Goal: Task Accomplishment & Management: Manage account settings

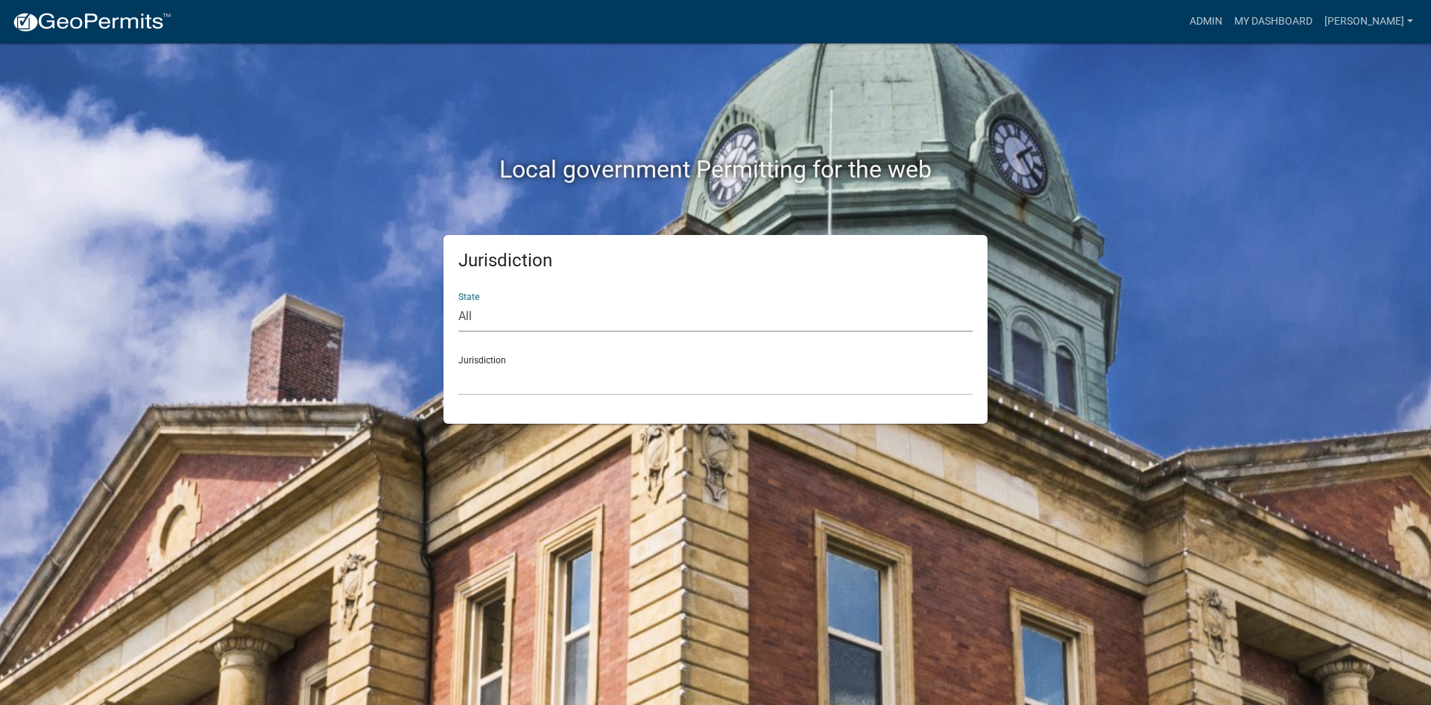
click at [544, 322] on select "All [US_STATE] [US_STATE] [US_STATE] [US_STATE] [US_STATE] [US_STATE] [US_STATE…" at bounding box center [715, 316] width 514 height 31
select select "[US_STATE]"
click at [458, 301] on select "All [US_STATE] [US_STATE] [US_STATE] [US_STATE] [US_STATE] [US_STATE] [US_STATE…" at bounding box center [715, 316] width 514 height 31
click at [502, 379] on select "[GEOGRAPHIC_DATA], [US_STATE] [GEOGRAPHIC_DATA], [US_STATE] [GEOGRAPHIC_DATA], …" at bounding box center [715, 380] width 514 height 31
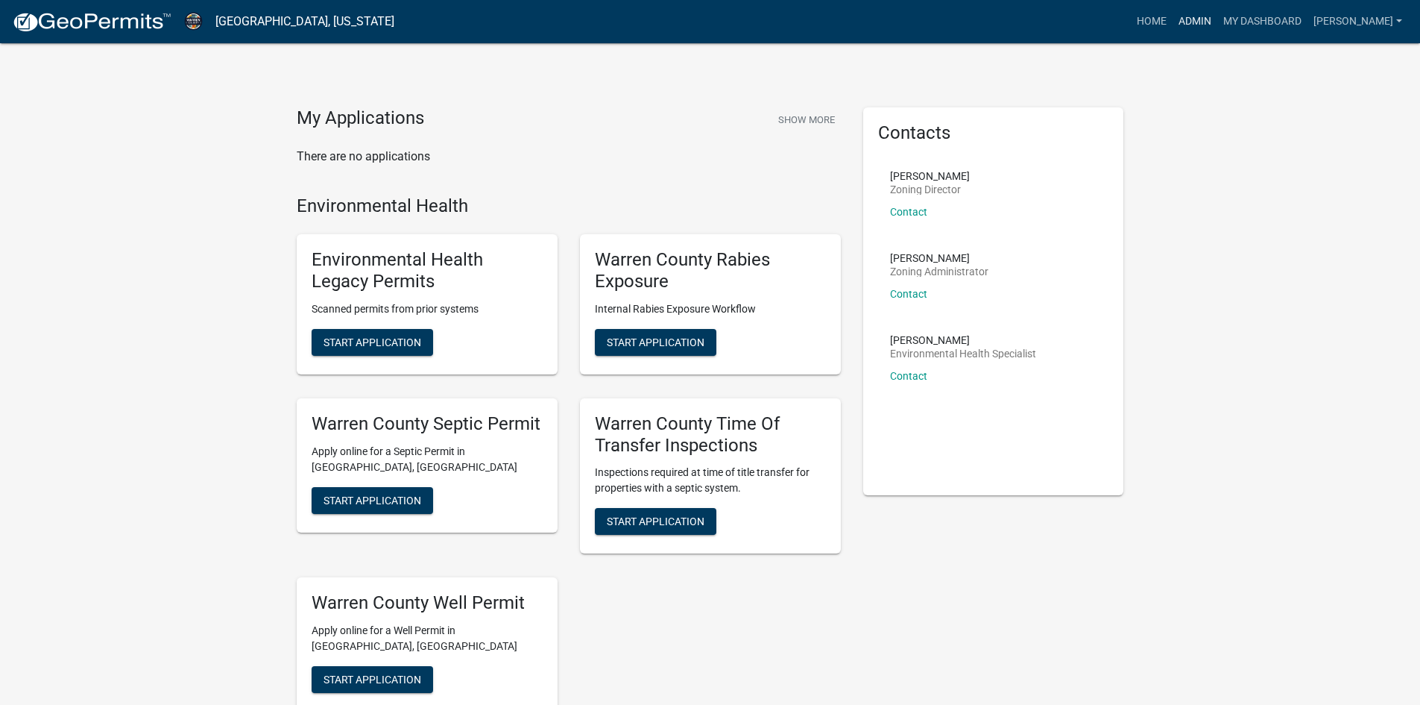
click at [1197, 20] on link "Admin" at bounding box center [1195, 21] width 45 height 28
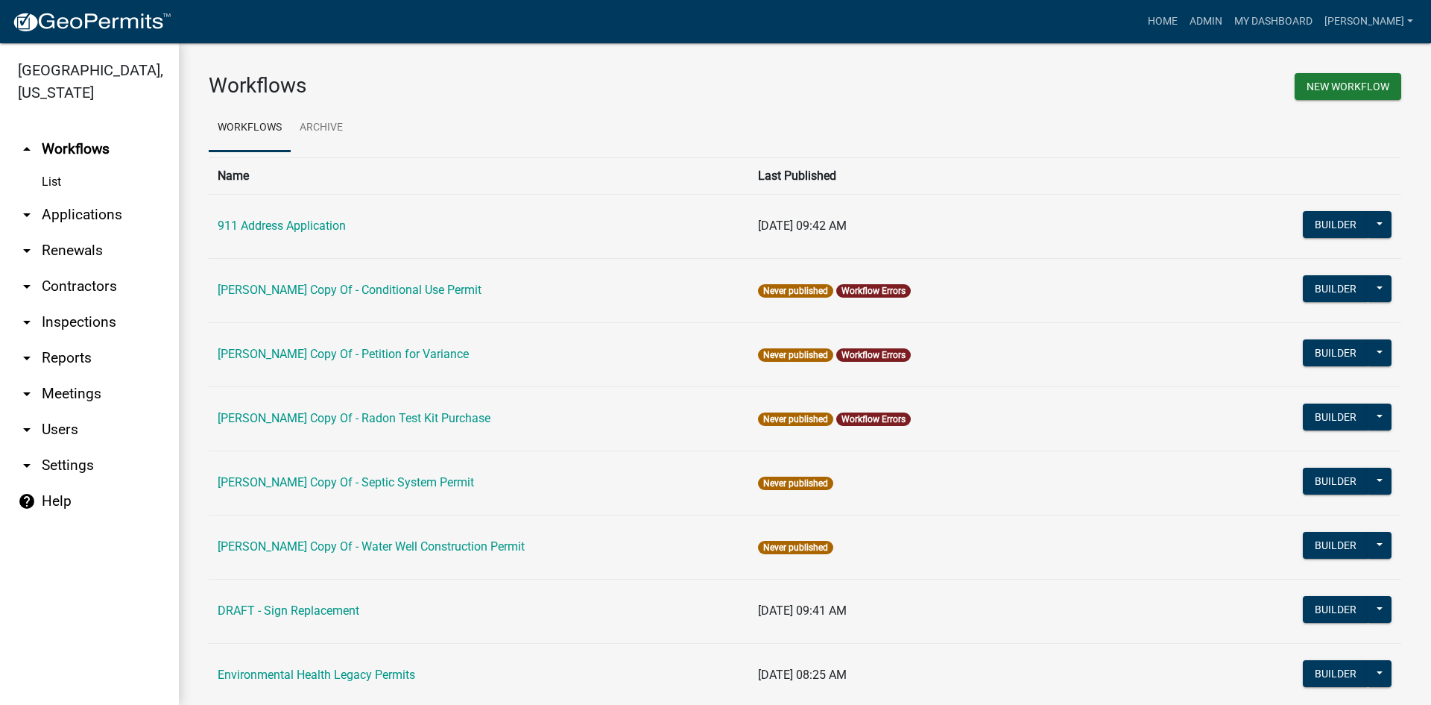
click at [66, 341] on link "arrow_drop_down Reports" at bounding box center [89, 358] width 179 height 36
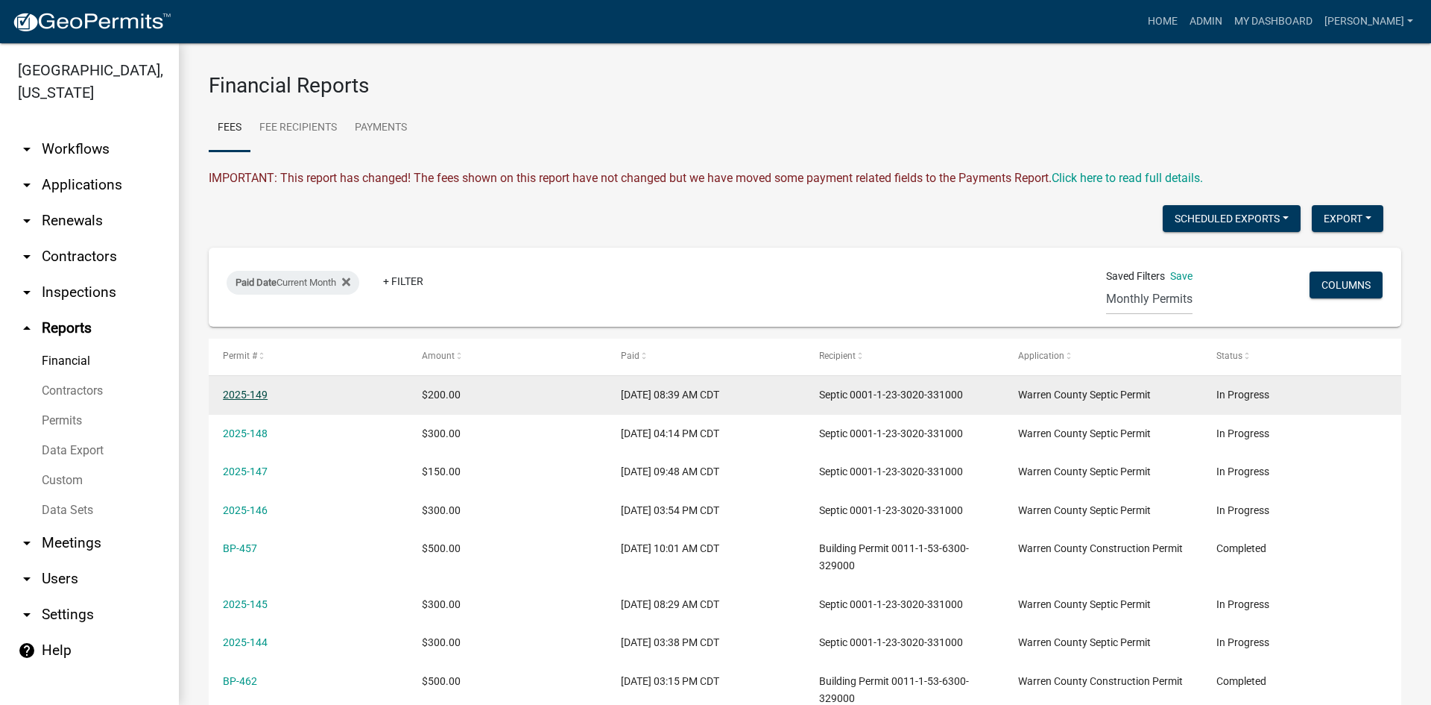
click at [262, 392] on link "2025-149" at bounding box center [245, 394] width 45 height 12
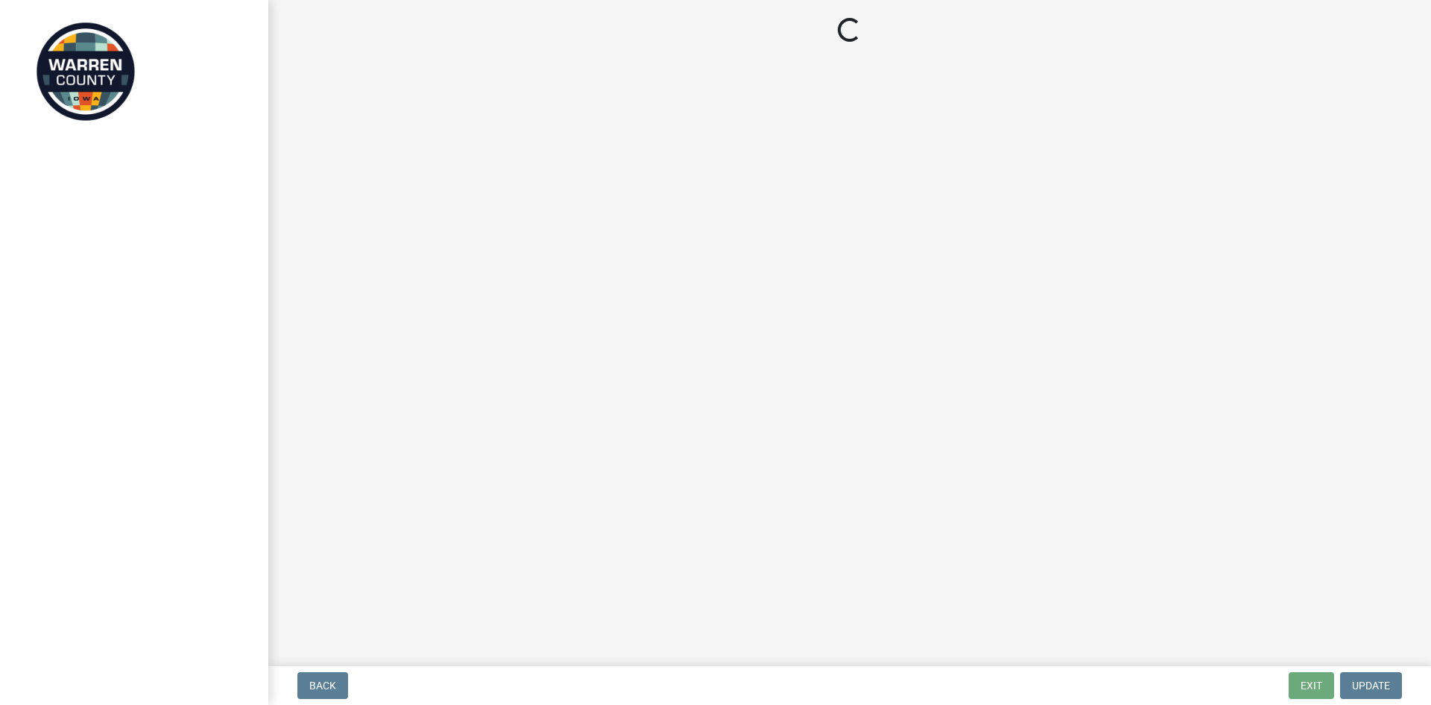
select select "6f73ffb5-914c-45ac-b3a7-ce2493f55213"
select select "d1e22d4f-68e7-4e9d-8701-604dd084f30f"
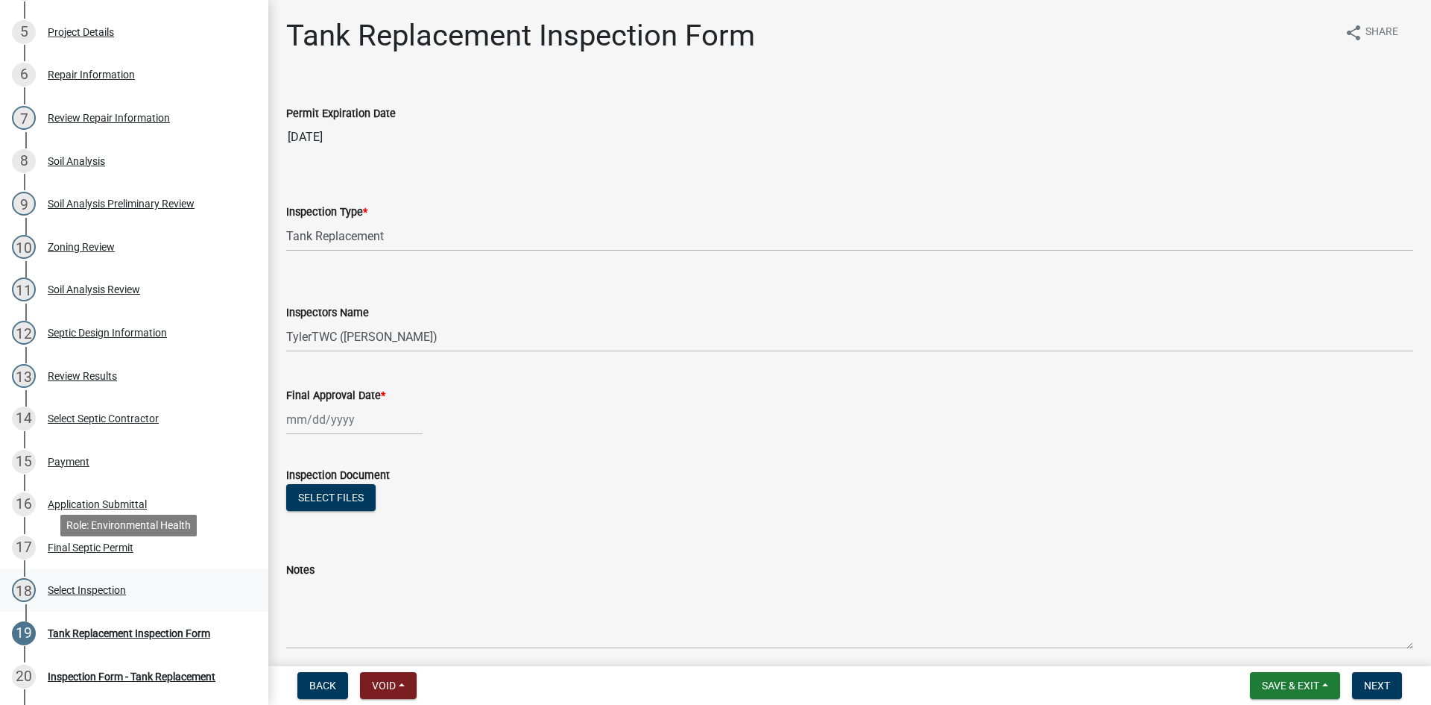
scroll to position [596, 0]
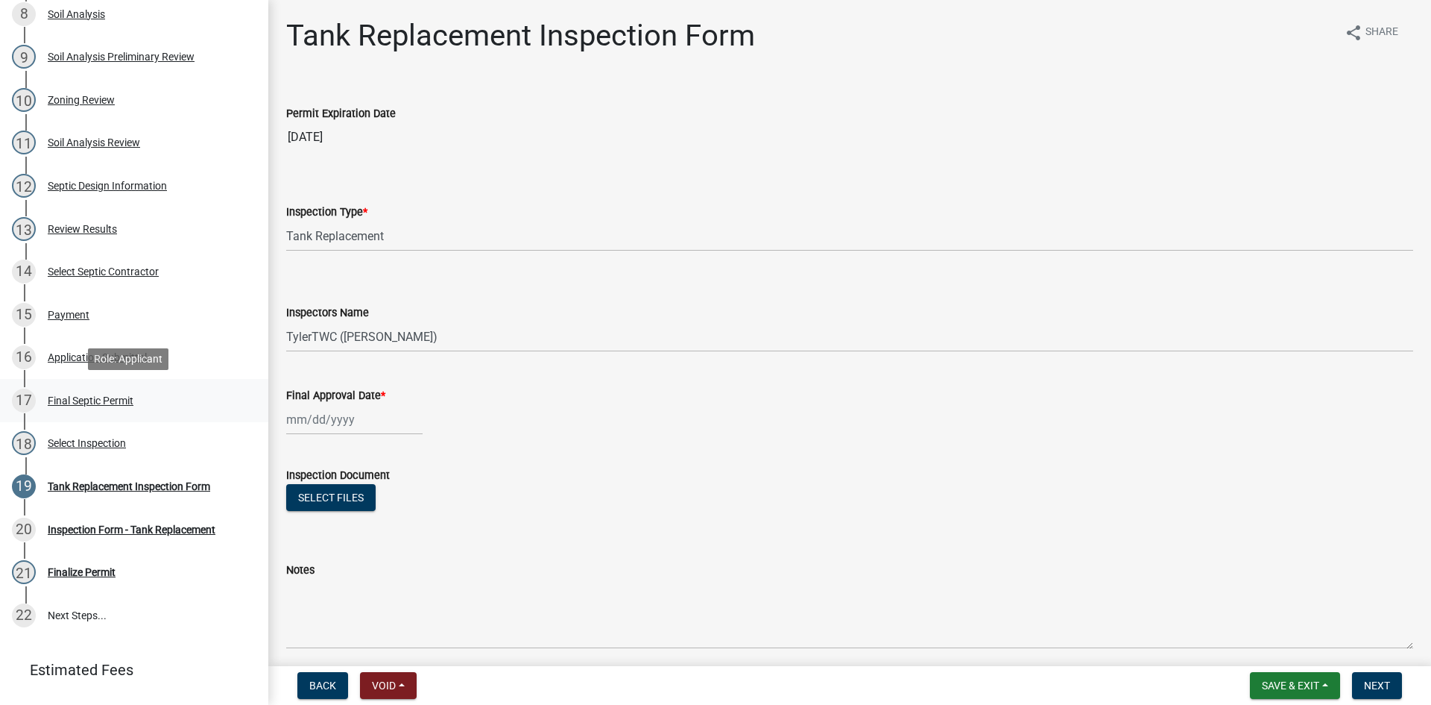
click at [115, 403] on div "Final Septic Permit" at bounding box center [91, 400] width 86 height 10
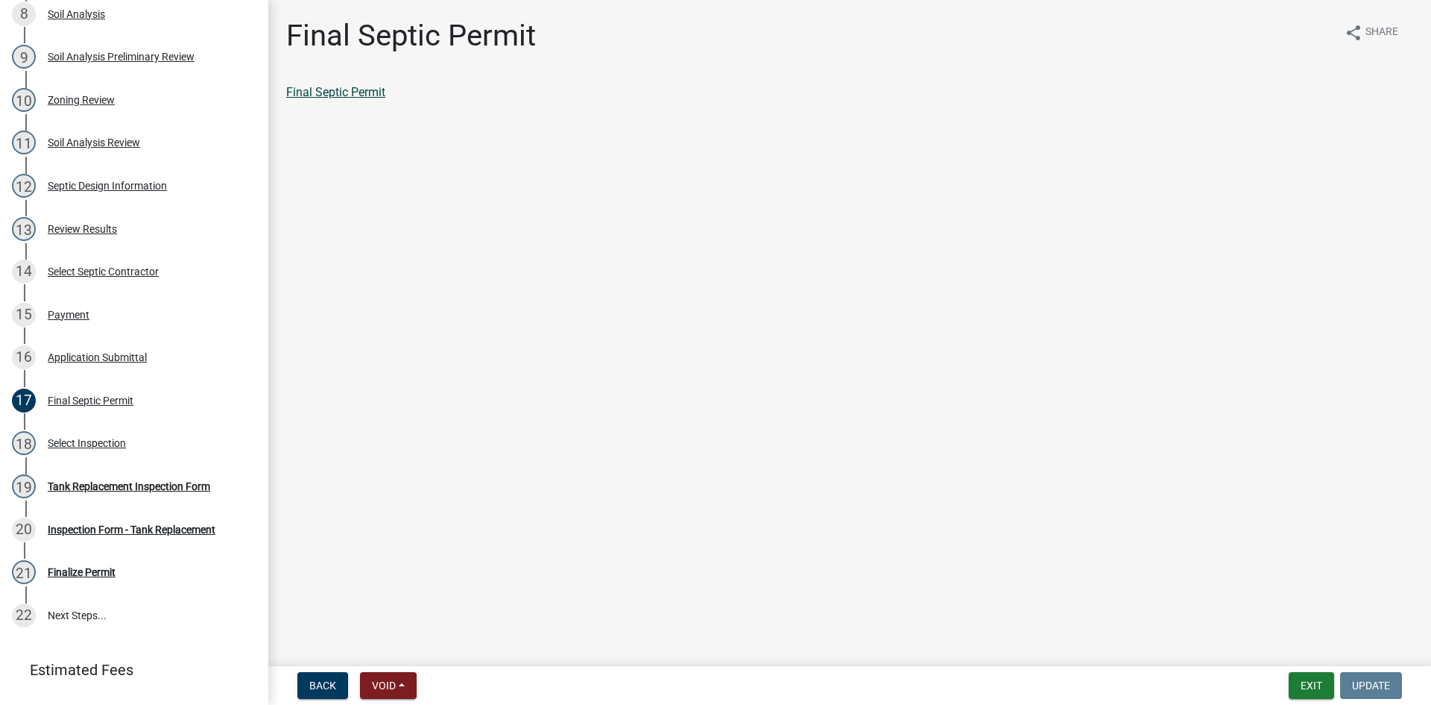
click at [358, 97] on link "Final Septic Permit" at bounding box center [335, 92] width 99 height 14
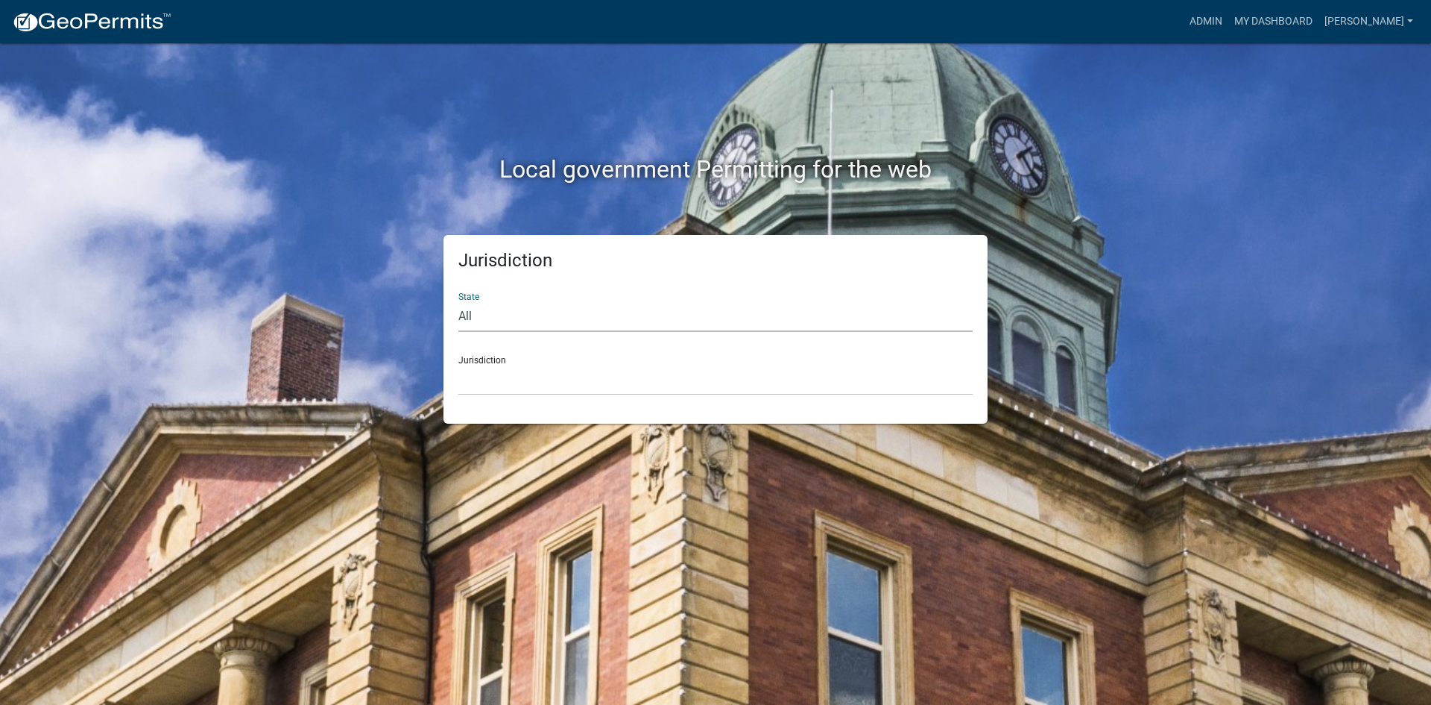
click at [464, 315] on select "All [US_STATE] [US_STATE] [US_STATE] [US_STATE] [US_STATE] [US_STATE] [US_STATE…" at bounding box center [715, 316] width 514 height 31
select select "[US_STATE]"
click at [458, 301] on select "All [US_STATE] [US_STATE] [US_STATE] [US_STATE] [US_STATE] [US_STATE] [US_STATE…" at bounding box center [715, 316] width 514 height 31
drag, startPoint x: 456, startPoint y: 385, endPoint x: 470, endPoint y: 384, distance: 13.4
click at [461, 385] on div "Jurisdiction State All [US_STATE] [US_STATE] [US_STATE] [US_STATE] [US_STATE] […" at bounding box center [716, 329] width 544 height 189
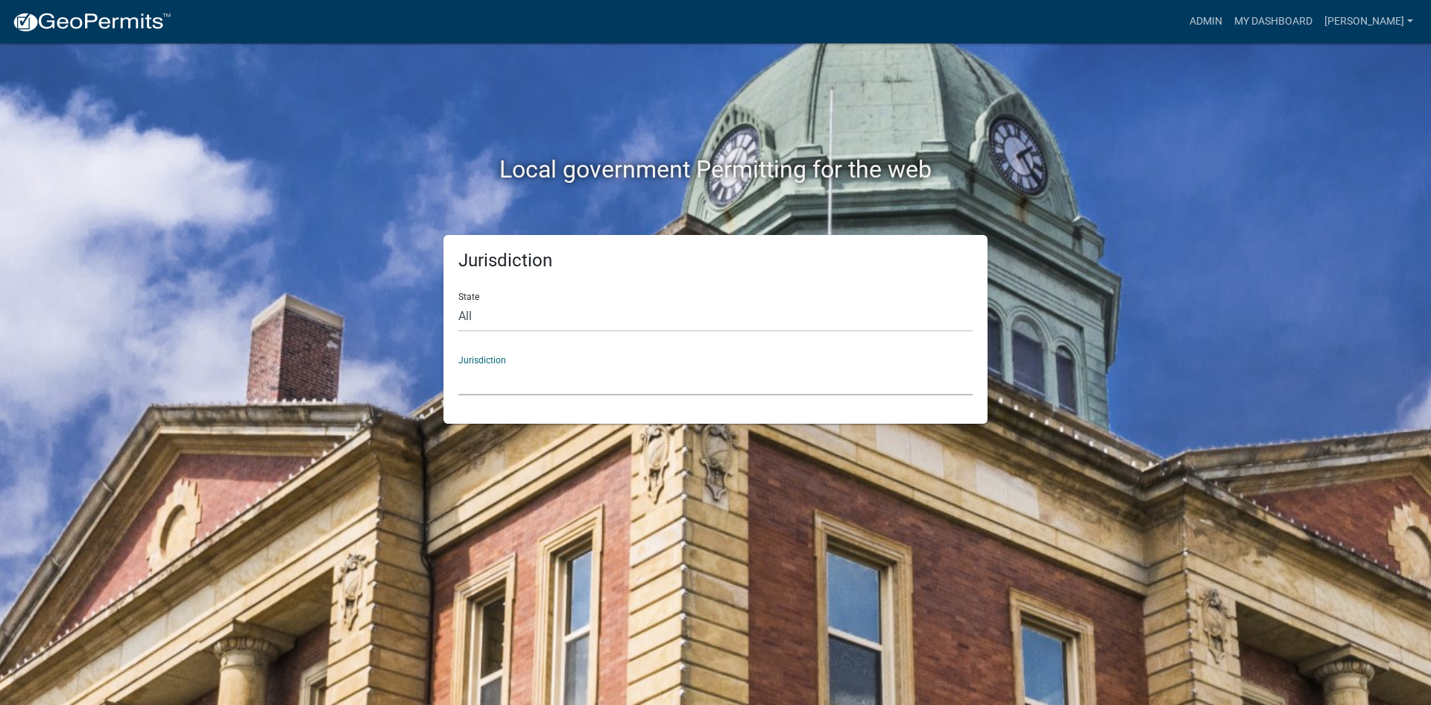
click at [470, 389] on select "[GEOGRAPHIC_DATA], [US_STATE] [GEOGRAPHIC_DATA], [US_STATE] [GEOGRAPHIC_DATA], …" at bounding box center [715, 380] width 514 height 31
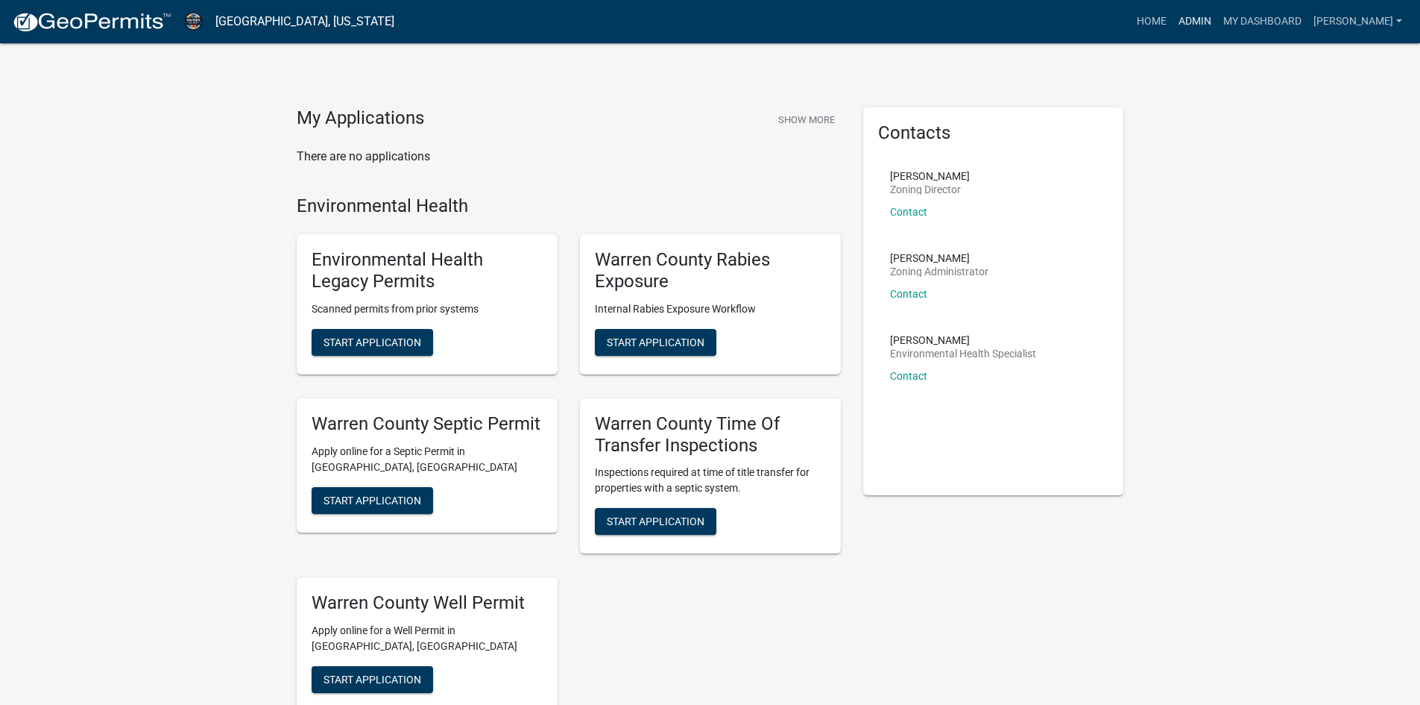
click at [942, 20] on link "Admin" at bounding box center [1195, 21] width 45 height 28
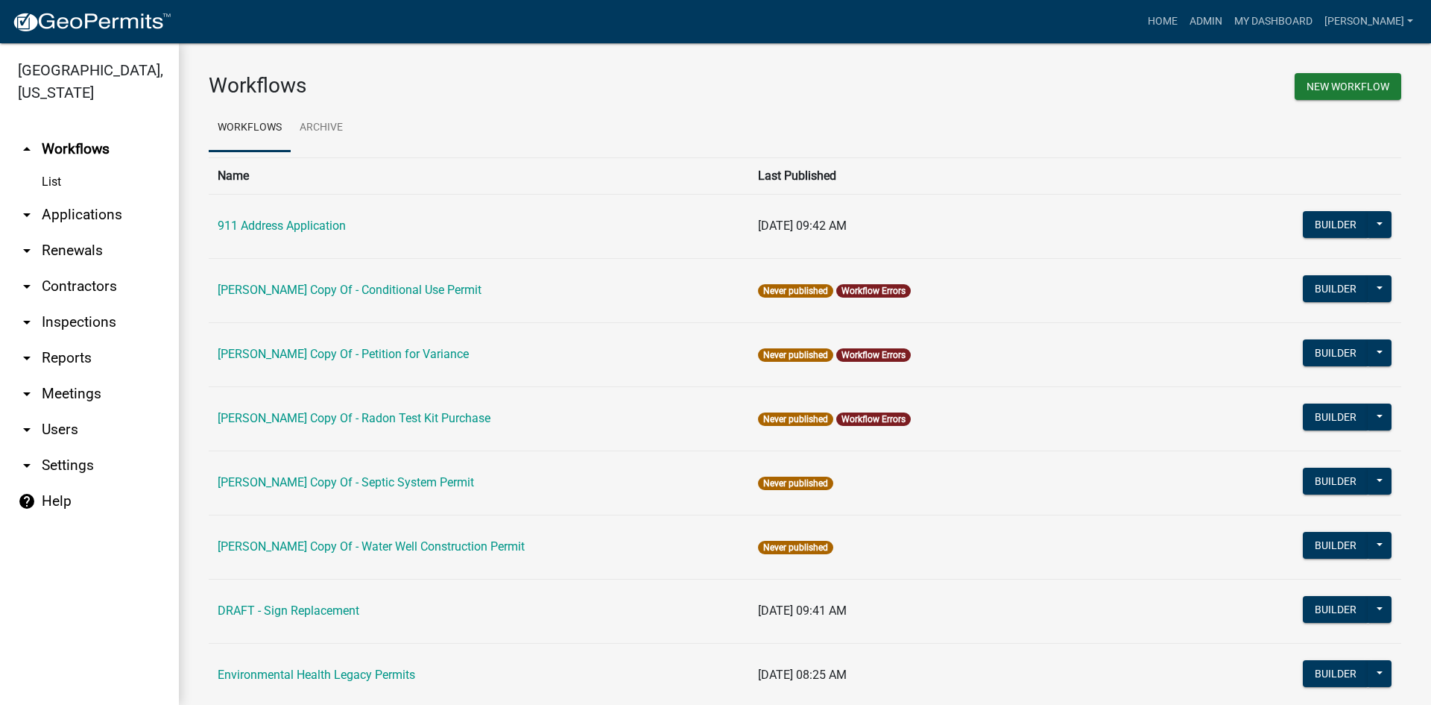
click at [72, 340] on link "arrow_drop_down Reports" at bounding box center [89, 358] width 179 height 36
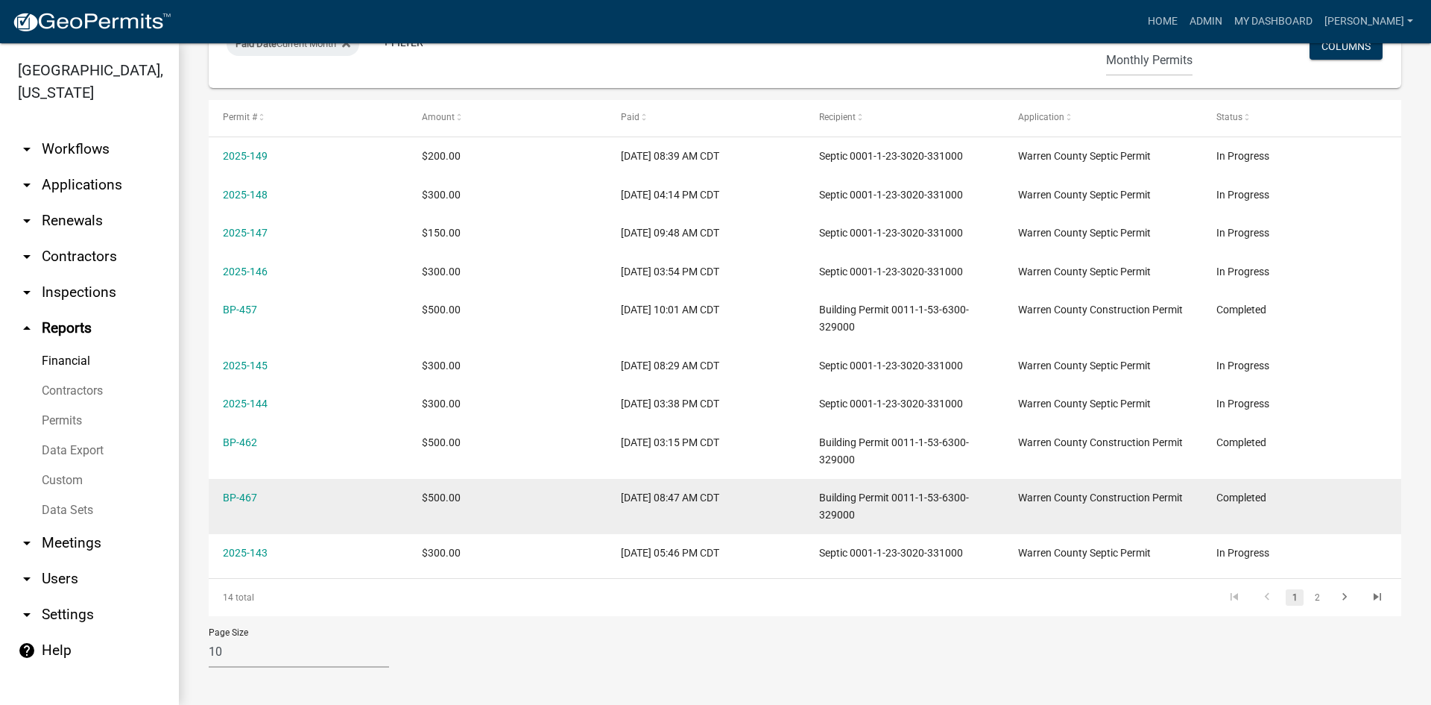
scroll to position [242, 0]
